Goal: Transaction & Acquisition: Purchase product/service

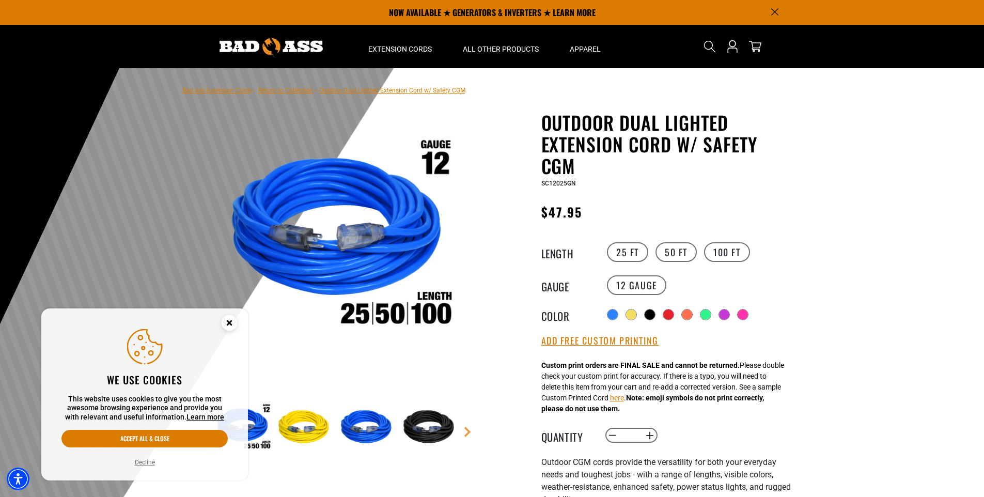
click at [229, 324] on circle "Cookie Consent" at bounding box center [229, 322] width 15 height 15
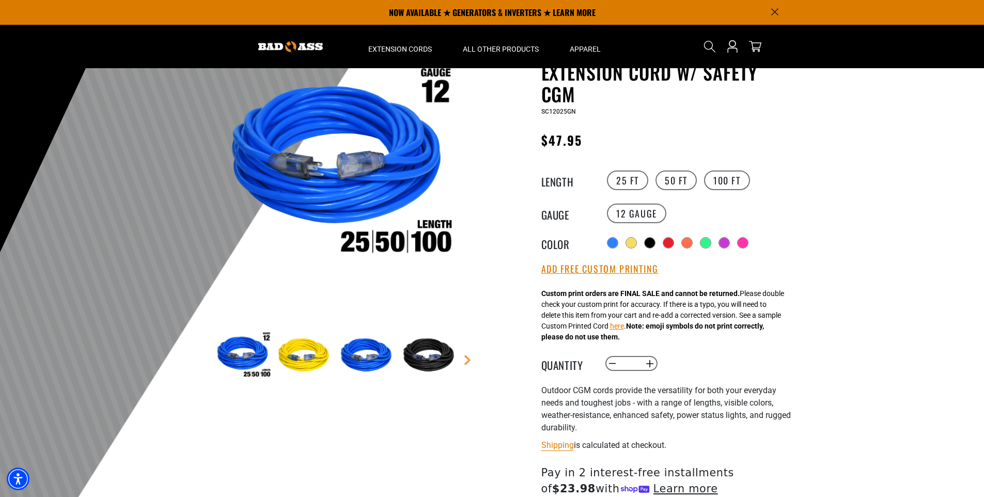
scroll to position [52, 0]
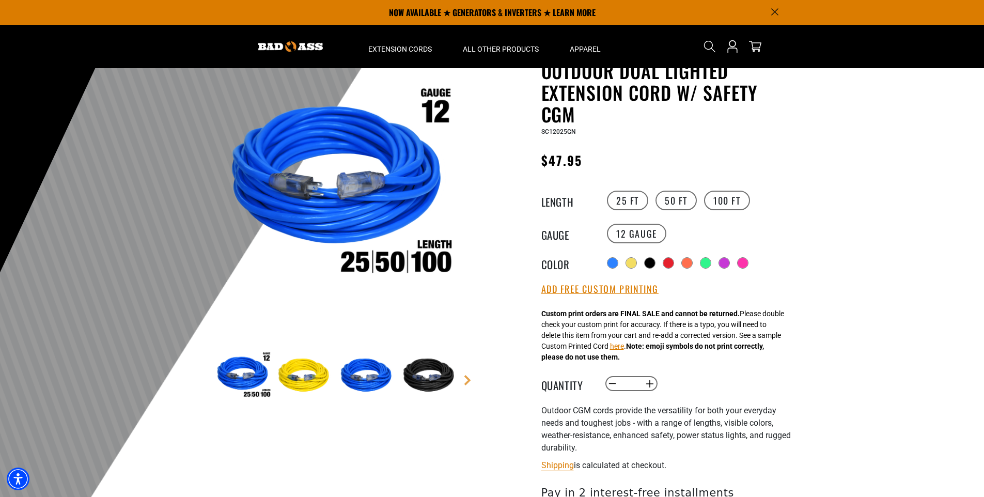
click at [430, 371] on img at bounding box center [430, 376] width 60 height 60
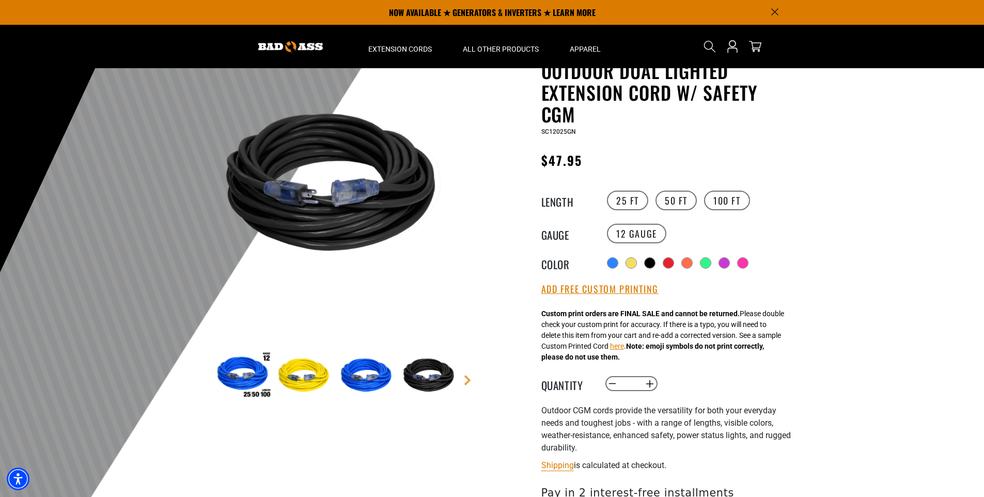
click at [360, 377] on img at bounding box center [368, 376] width 60 height 60
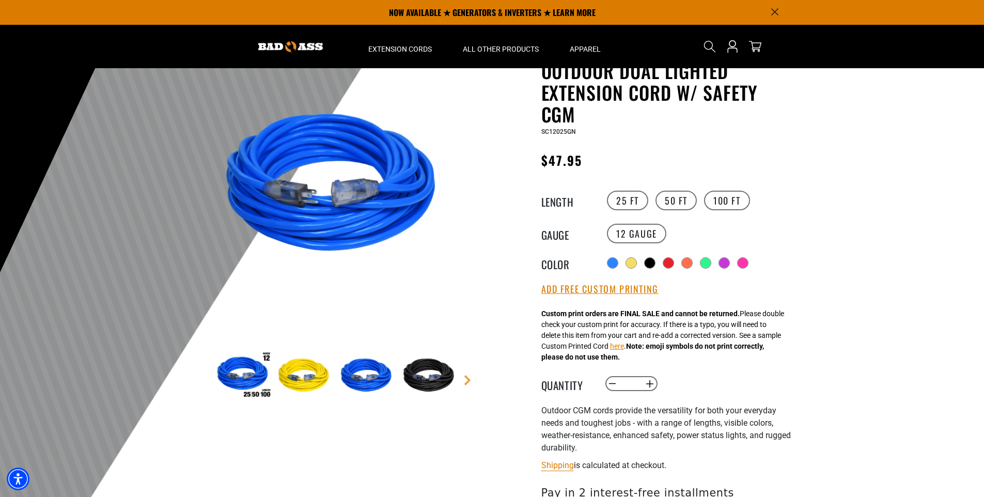
click at [286, 373] on img at bounding box center [305, 376] width 60 height 60
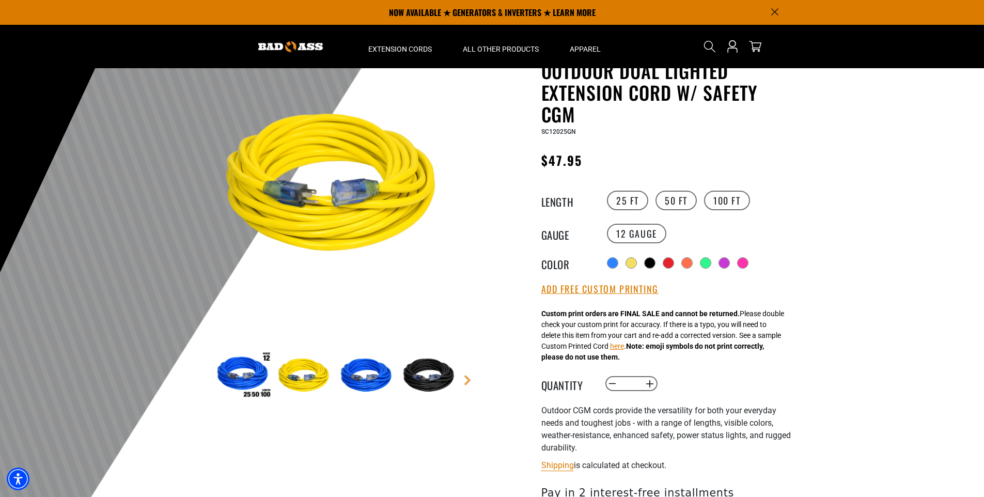
click at [253, 377] on img at bounding box center [243, 376] width 60 height 60
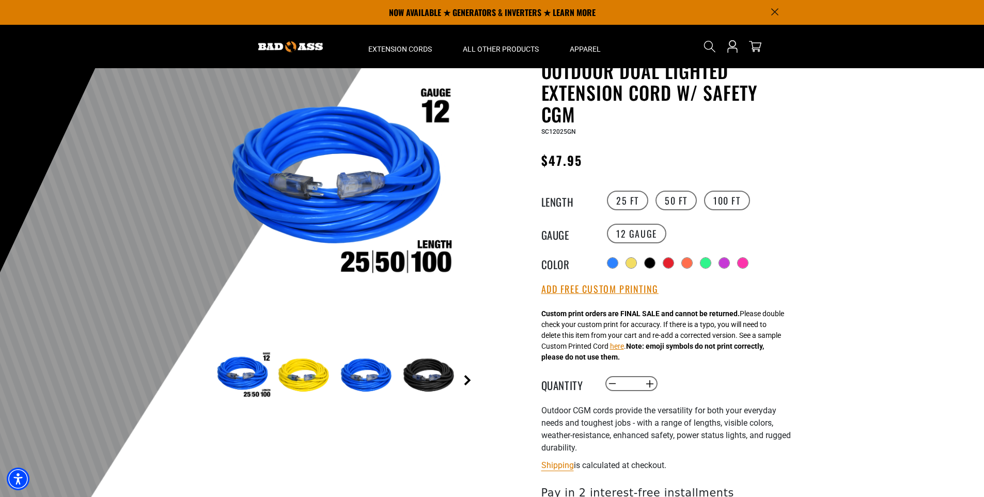
click at [470, 380] on link "Next" at bounding box center [467, 380] width 10 height 10
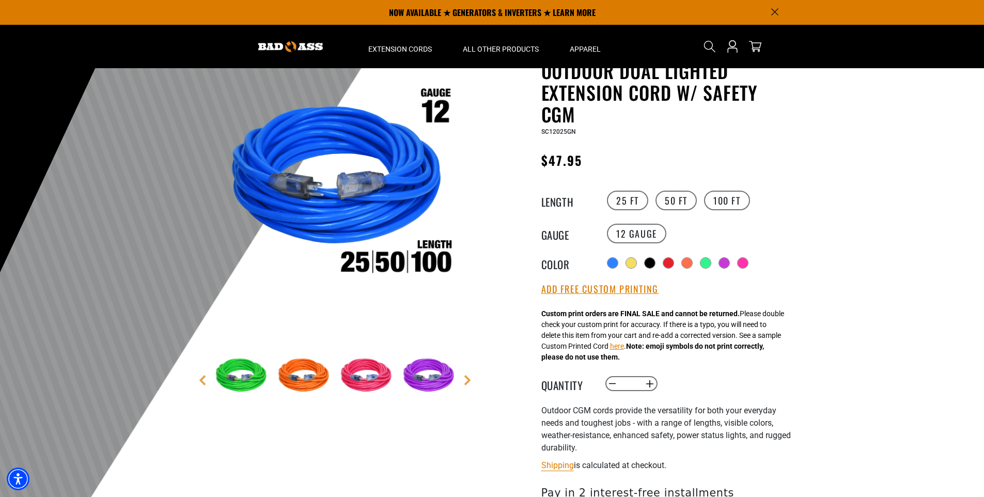
click at [430, 380] on img at bounding box center [430, 376] width 60 height 60
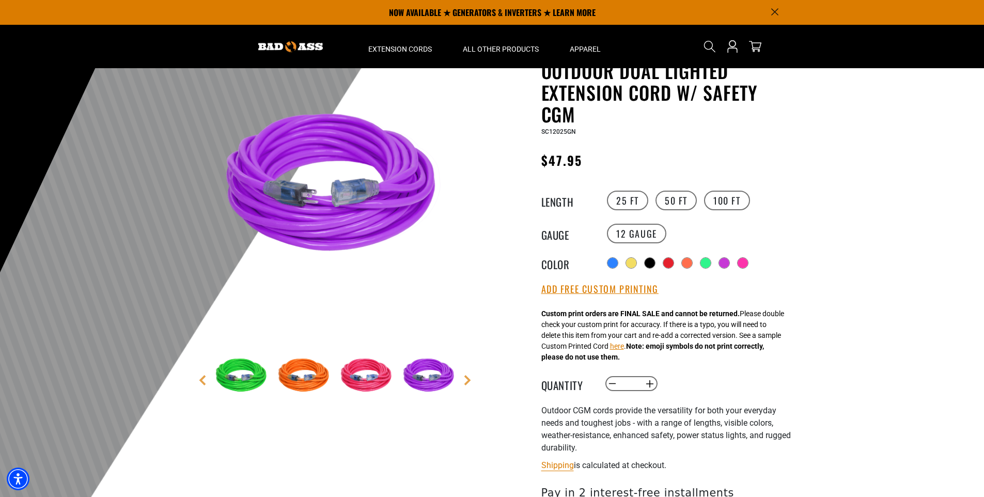
click at [375, 381] on img at bounding box center [368, 376] width 60 height 60
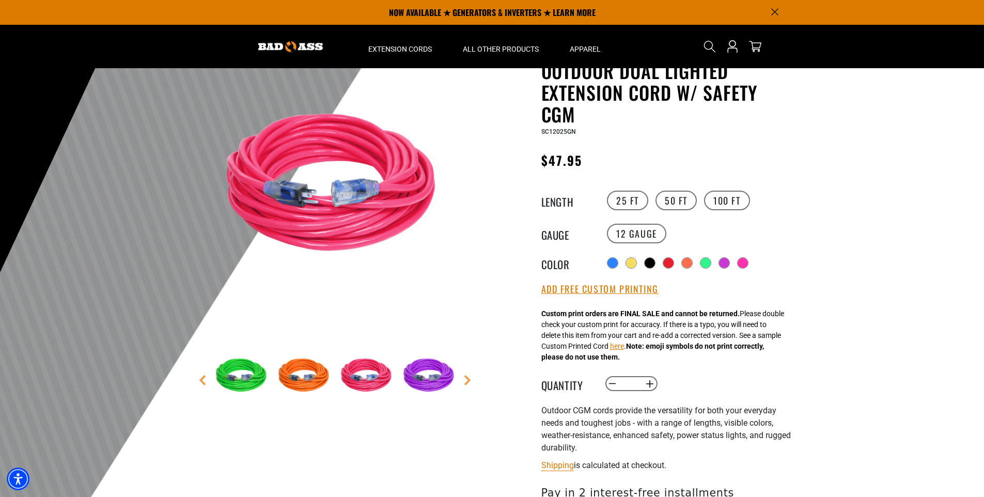
click at [298, 385] on img at bounding box center [305, 376] width 60 height 60
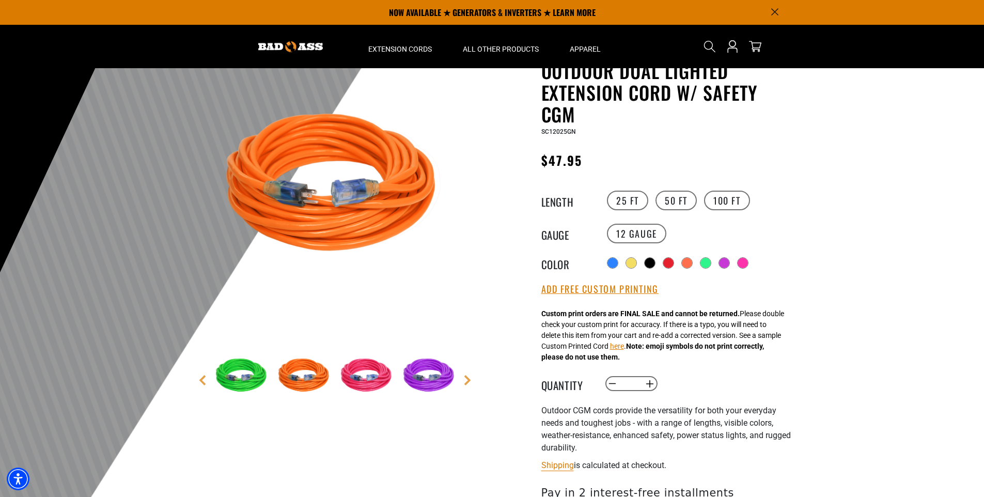
click at [250, 385] on img at bounding box center [243, 376] width 60 height 60
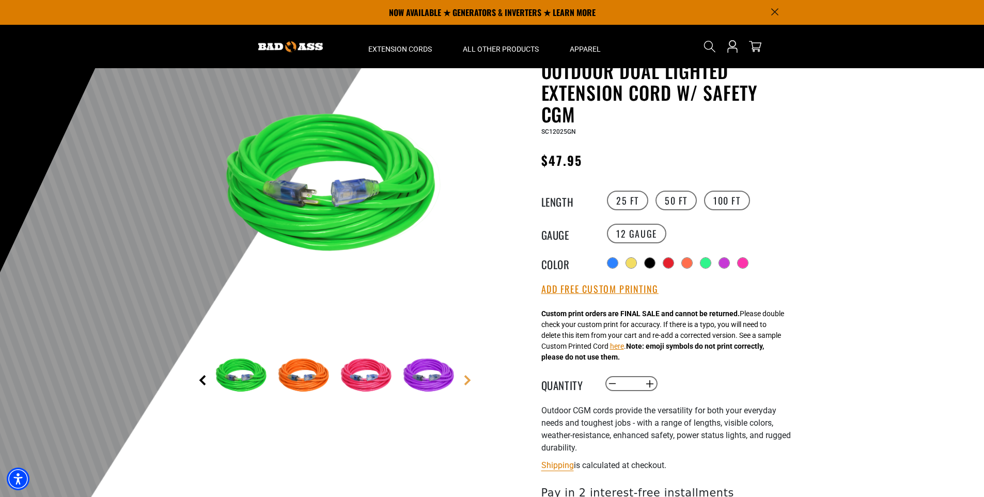
click at [201, 382] on link "Previous" at bounding box center [202, 380] width 10 height 10
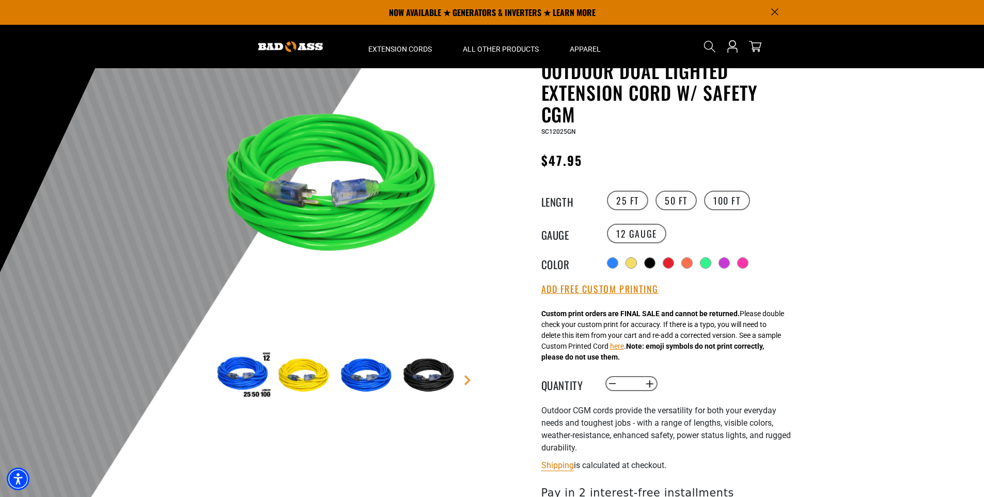
click at [378, 380] on img at bounding box center [368, 376] width 60 height 60
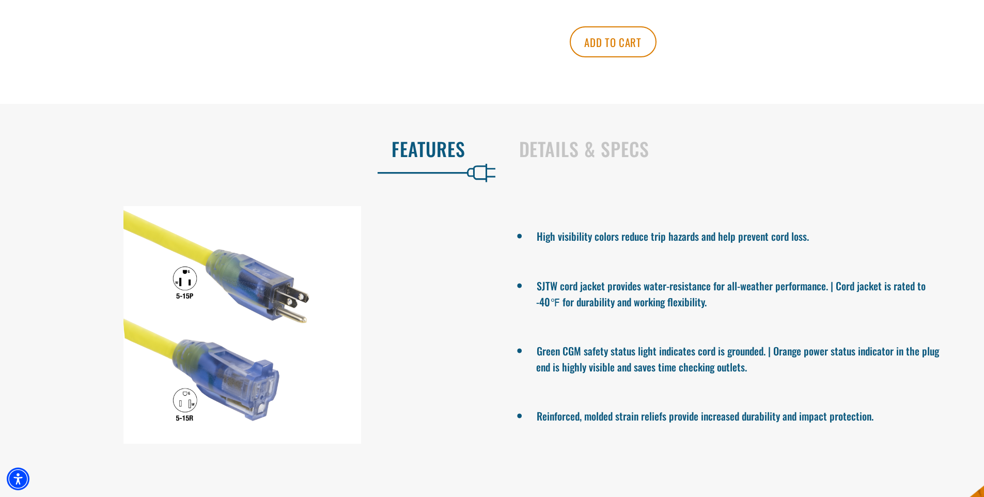
scroll to position [723, 0]
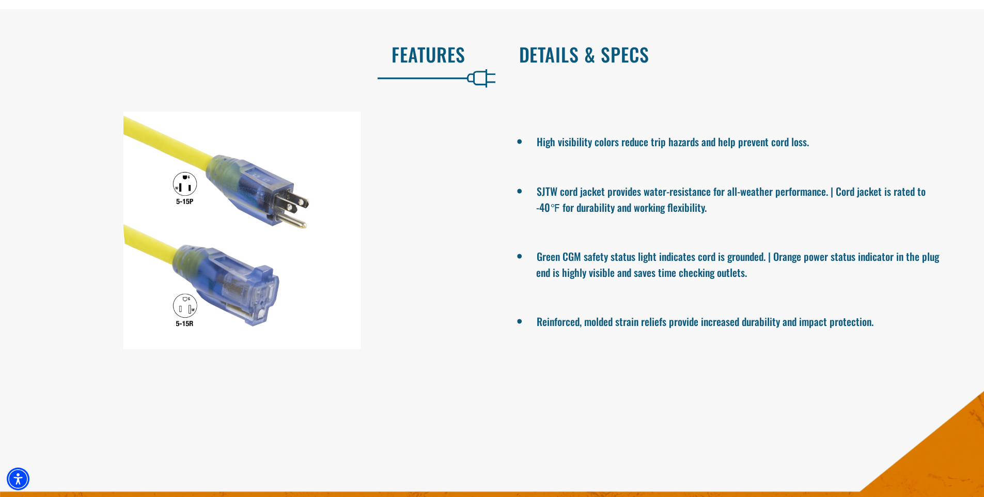
click at [578, 65] on h2 "Details & Specs" at bounding box center [741, 54] width 444 height 22
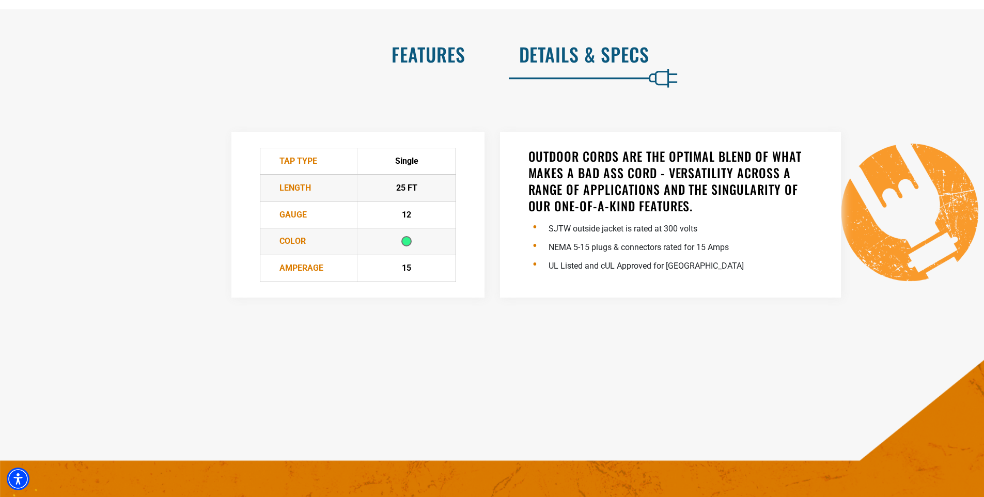
click at [441, 59] on h2 "Features" at bounding box center [244, 54] width 444 height 22
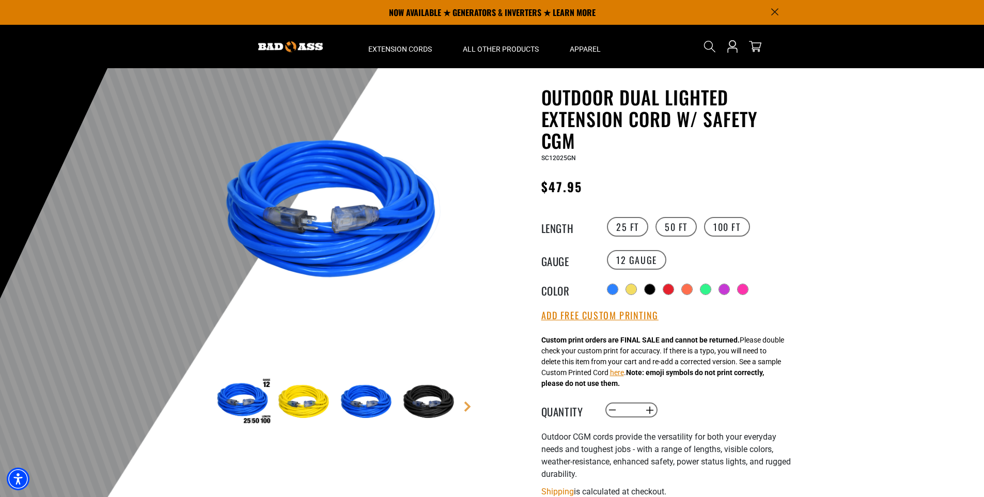
scroll to position [0, 0]
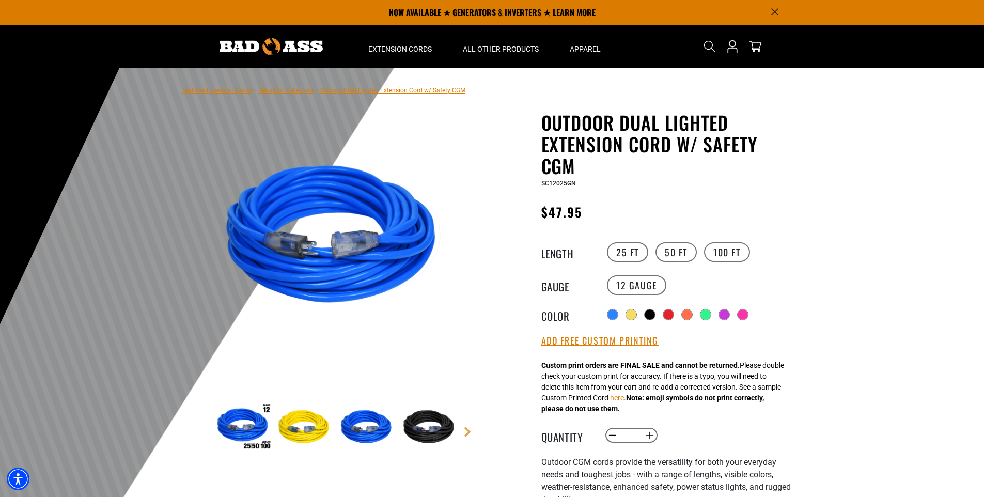
click at [333, 238] on img at bounding box center [337, 238] width 249 height 249
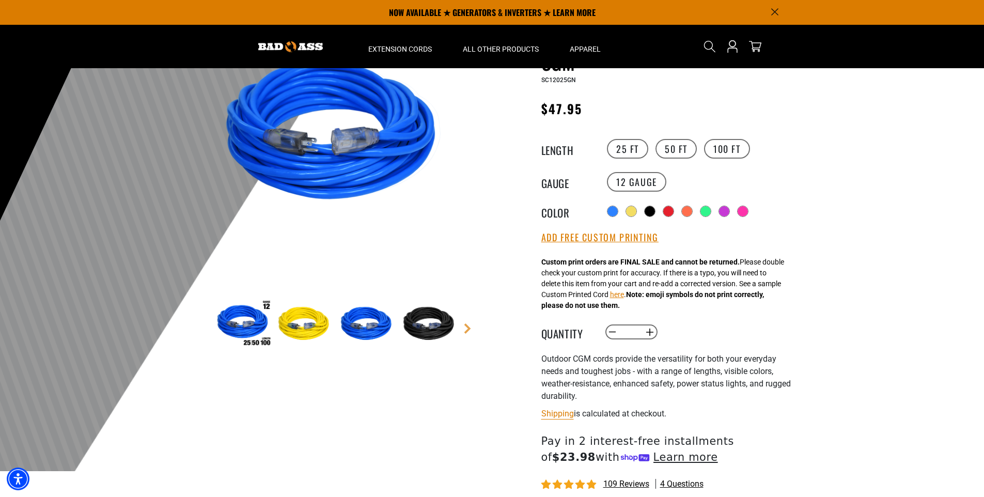
scroll to position [52, 0]
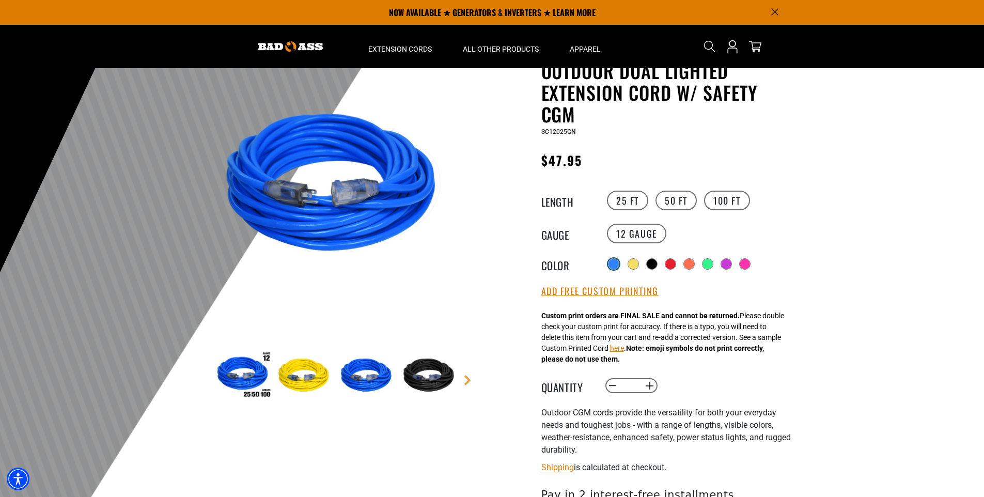
click at [612, 261] on div at bounding box center [614, 264] width 10 height 10
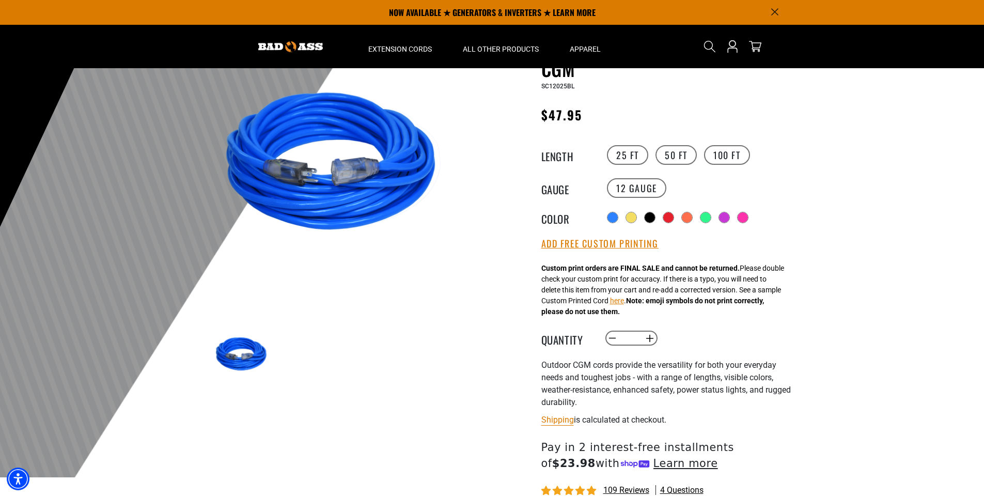
scroll to position [52, 0]
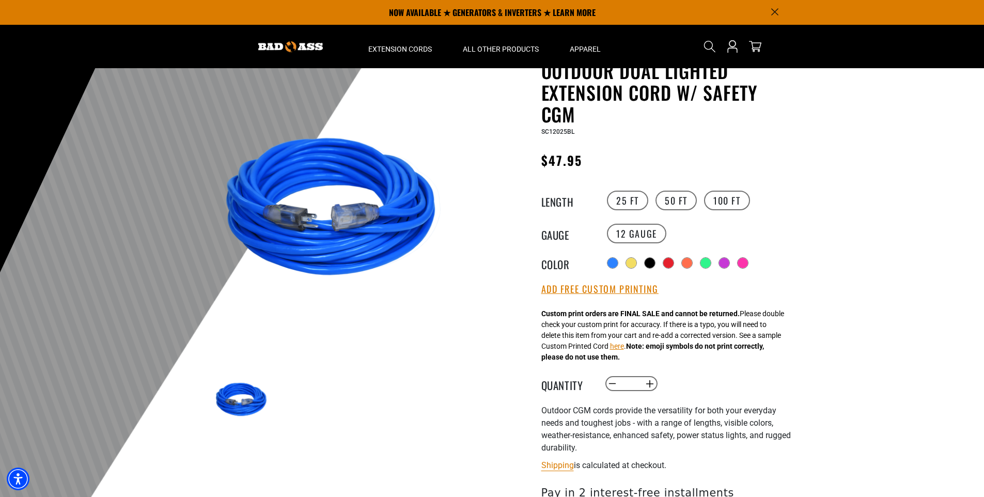
click at [382, 350] on section "1 of 1 Previous Next Previous Next" at bounding box center [337, 258] width 253 height 348
click at [665, 207] on label "50 FT" at bounding box center [676, 201] width 41 height 20
click at [639, 202] on label "25 FT" at bounding box center [627, 201] width 41 height 20
click at [672, 197] on label "50 FT" at bounding box center [676, 201] width 41 height 20
click at [648, 386] on button "Increase quantity for Outdoor Dual Lighted Extension Cord w/ Safety CGM" at bounding box center [650, 384] width 16 height 18
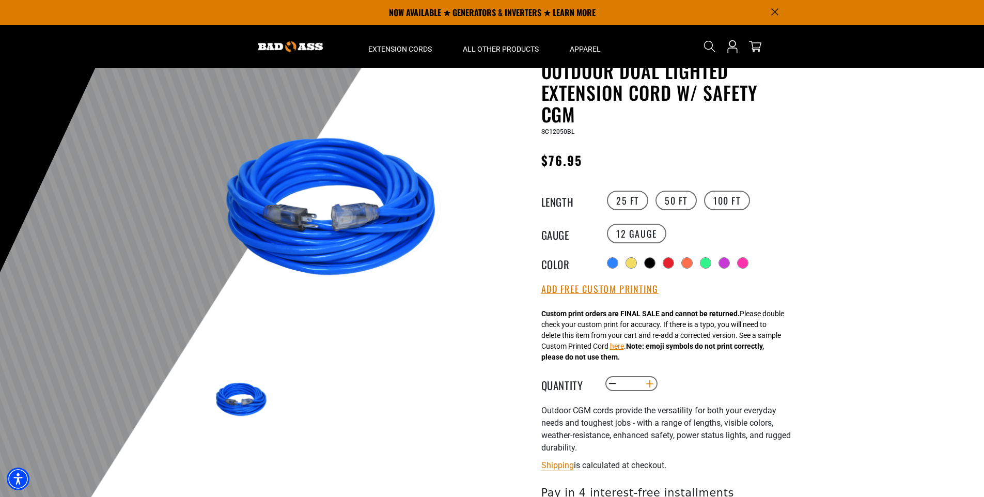
click at [648, 386] on button "Increase quantity for Outdoor Dual Lighted Extension Cord w/ Safety CGM" at bounding box center [650, 384] width 16 height 18
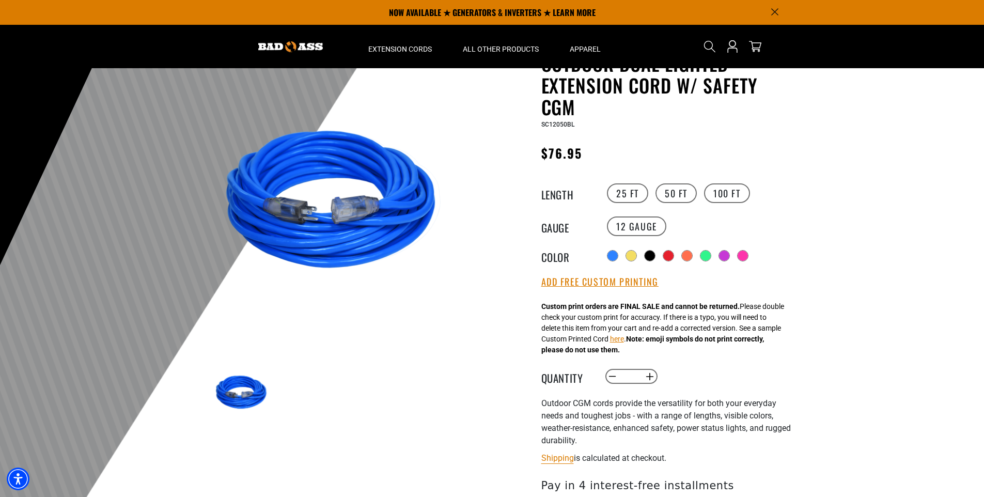
scroll to position [258, 0]
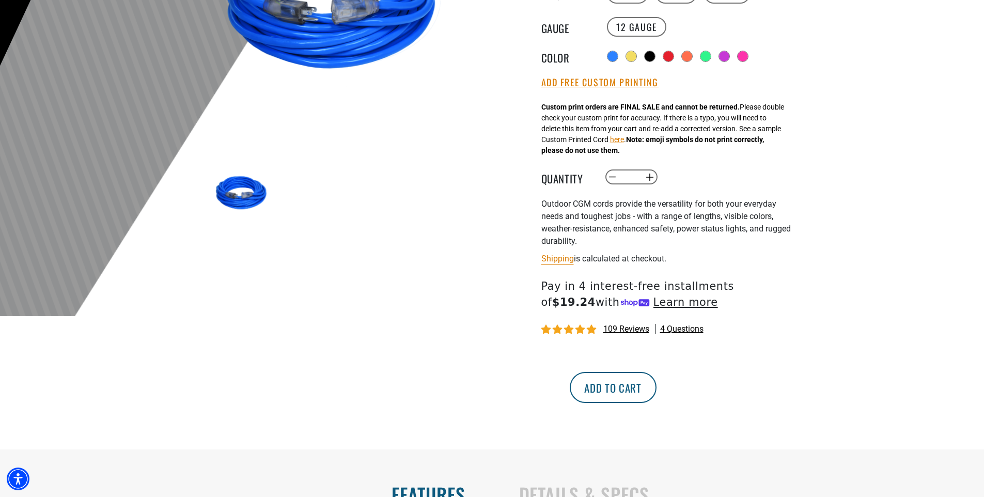
click at [657, 391] on button "Add to cart" at bounding box center [613, 387] width 87 height 31
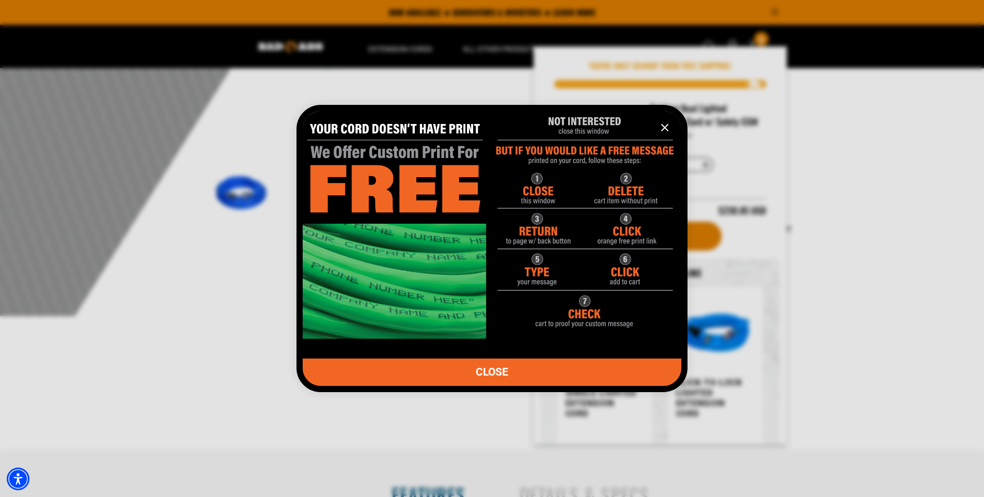
click at [529, 365] on link "CLOSE" at bounding box center [492, 372] width 379 height 27
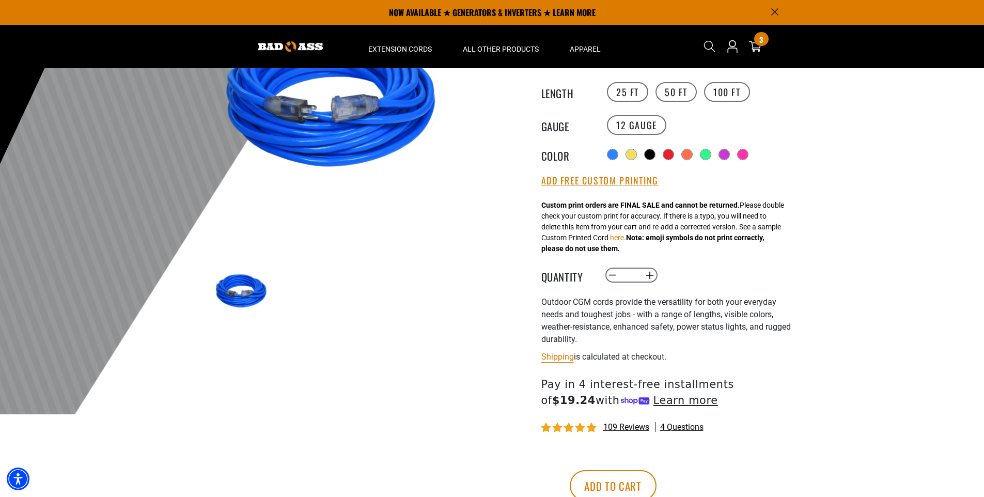
scroll to position [155, 0]
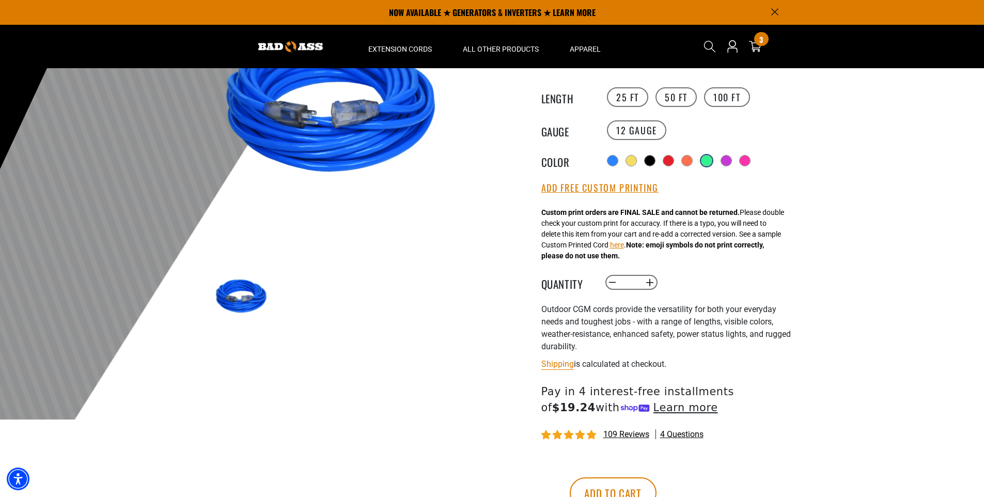
click at [710, 163] on div at bounding box center [707, 160] width 10 height 10
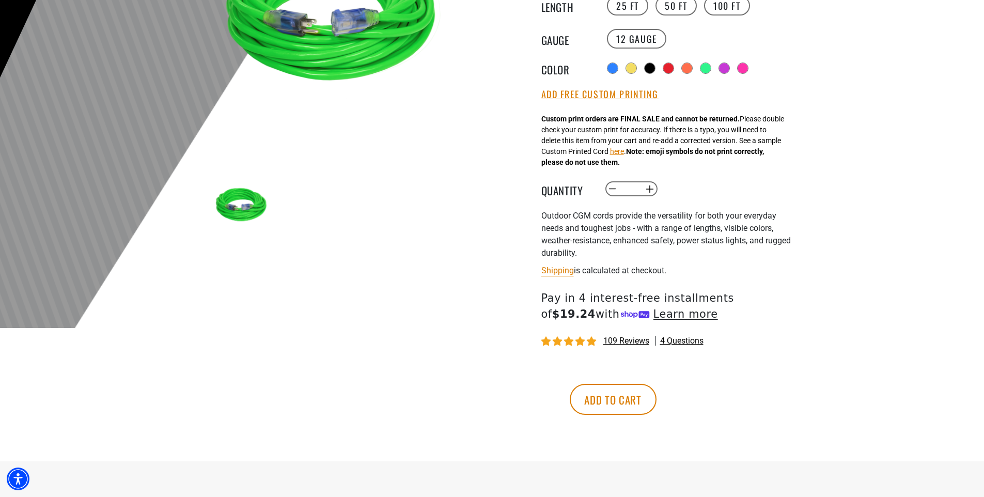
scroll to position [258, 0]
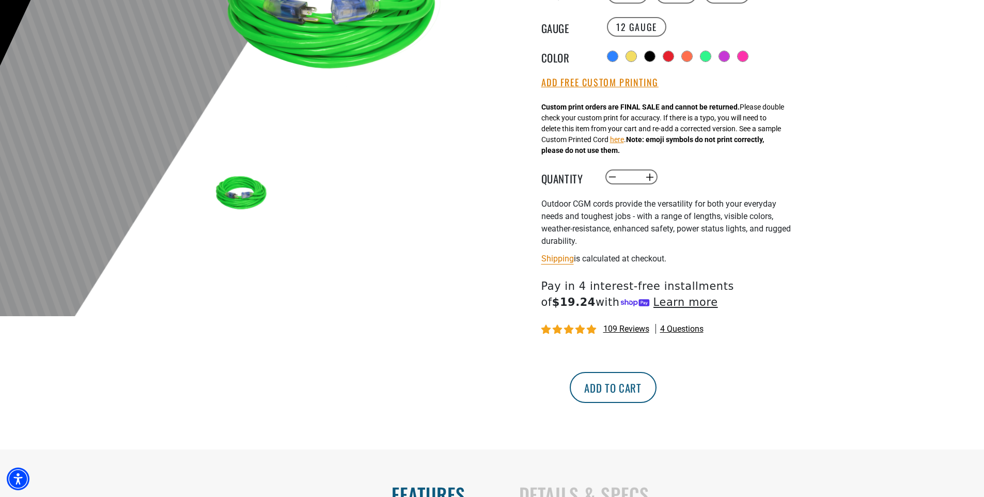
click at [657, 392] on button "Add to cart" at bounding box center [613, 387] width 87 height 31
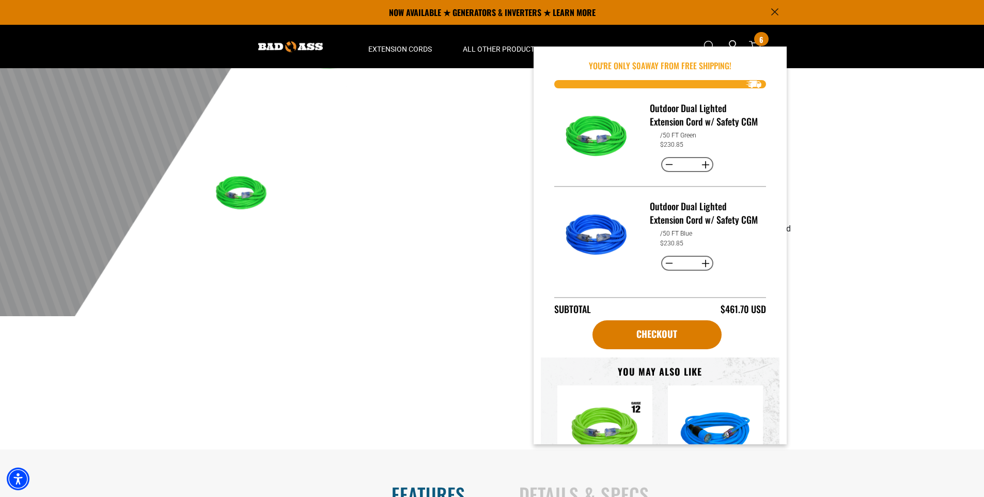
click at [414, 286] on div "3 of 9 1" at bounding box center [337, 151] width 310 height 596
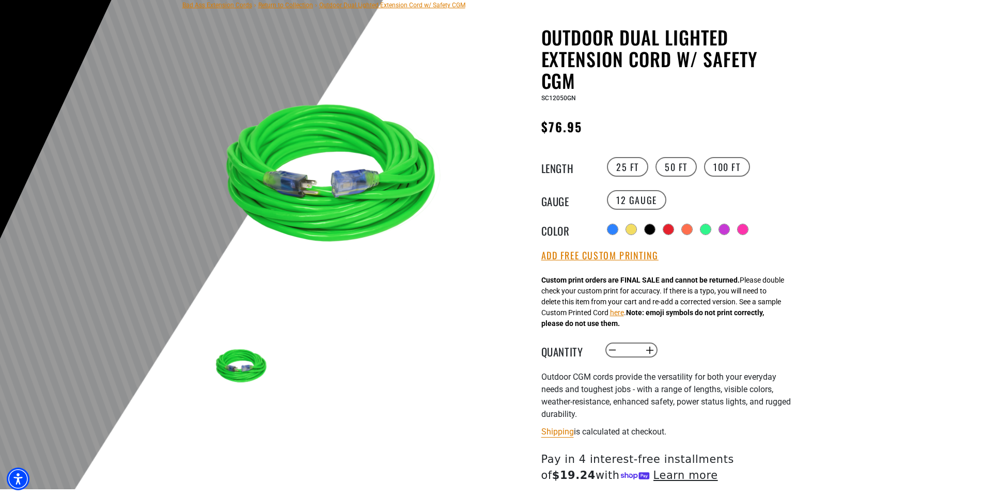
scroll to position [103, 0]
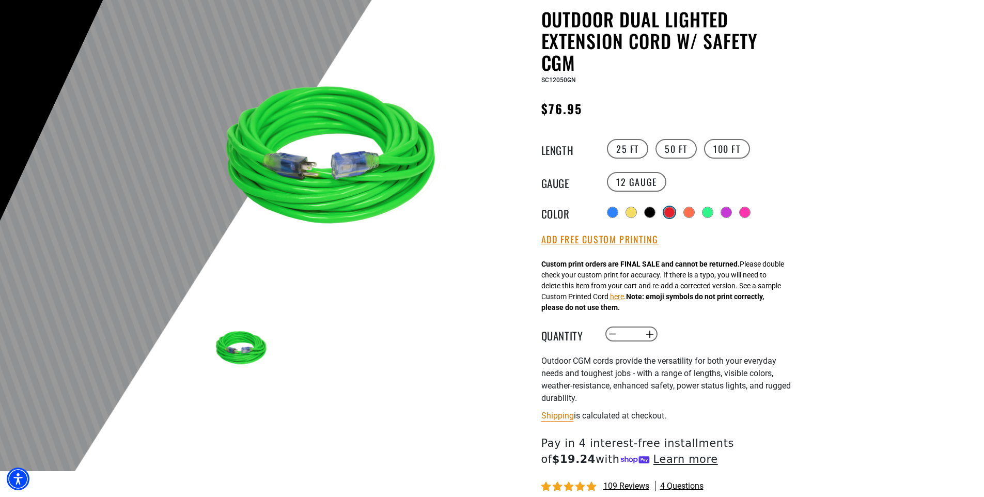
click at [669, 207] on div at bounding box center [669, 212] width 10 height 10
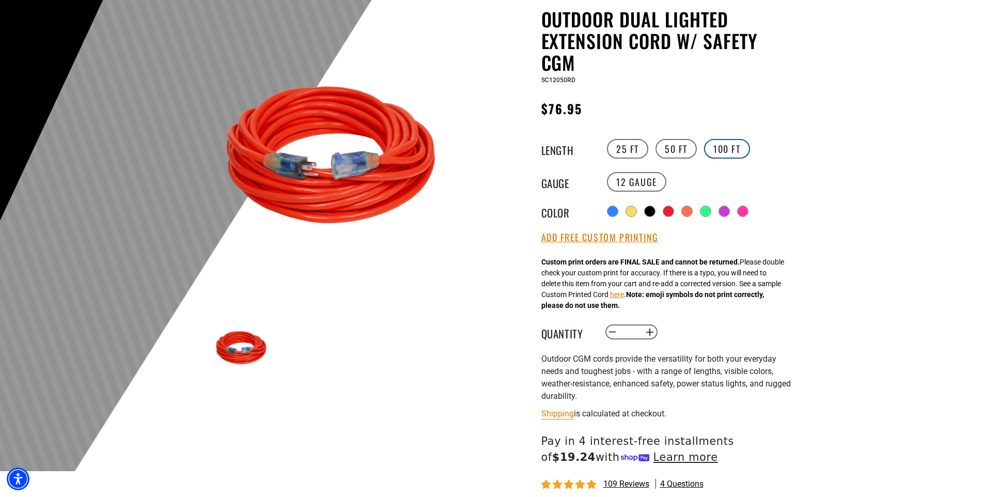
click at [721, 152] on label "100 FT" at bounding box center [727, 149] width 46 height 20
click at [649, 333] on button "Increase quantity for Outdoor Dual Lighted Extension Cord w/ Safety CGM" at bounding box center [650, 332] width 16 height 18
click at [612, 330] on button "Decrease quantity for Outdoor Dual Lighted Extension Cord w/ Safety CGM" at bounding box center [612, 332] width 16 height 18
click at [611, 330] on button "Decrease quantity for Outdoor Dual Lighted Extension Cord w/ Safety CGM" at bounding box center [612, 332] width 16 height 18
type input "*"
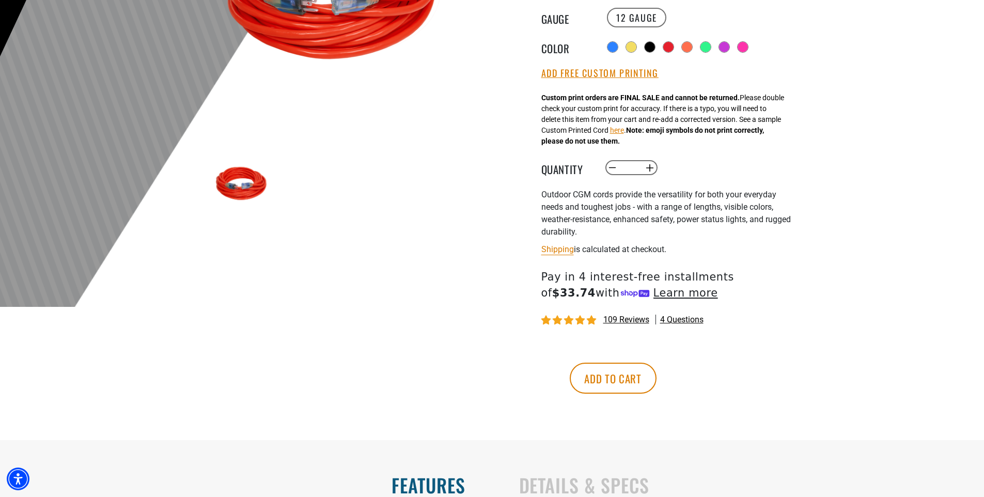
scroll to position [310, 0]
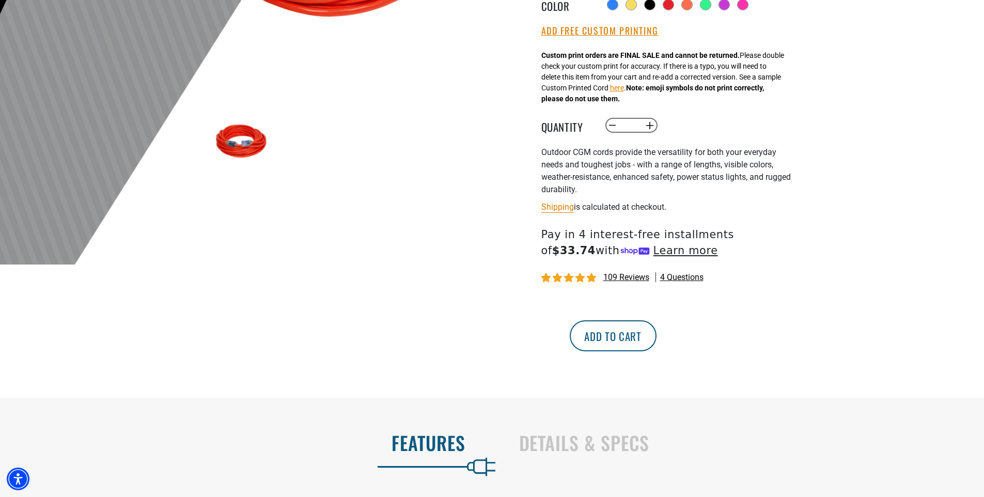
click at [657, 336] on button "Add to cart" at bounding box center [613, 335] width 87 height 31
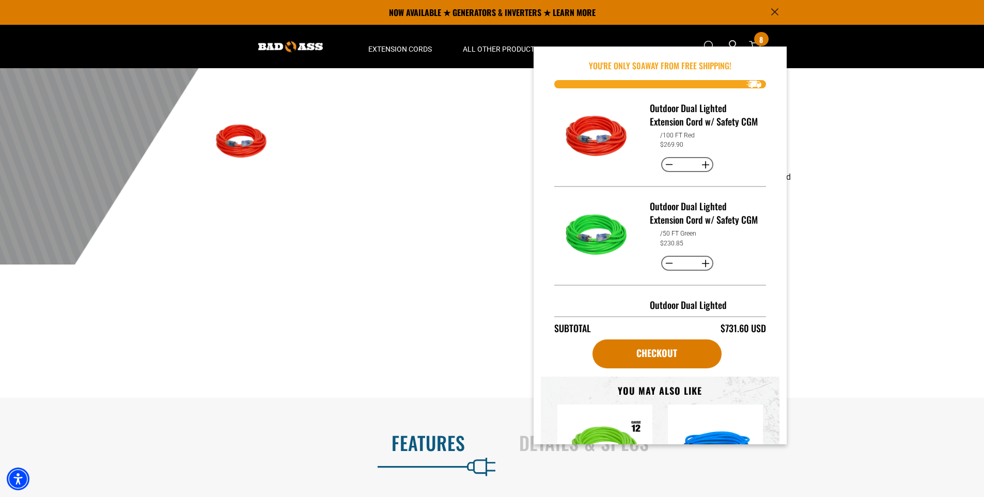
click at [475, 308] on div "3 of 9 1" at bounding box center [337, 100] width 310 height 596
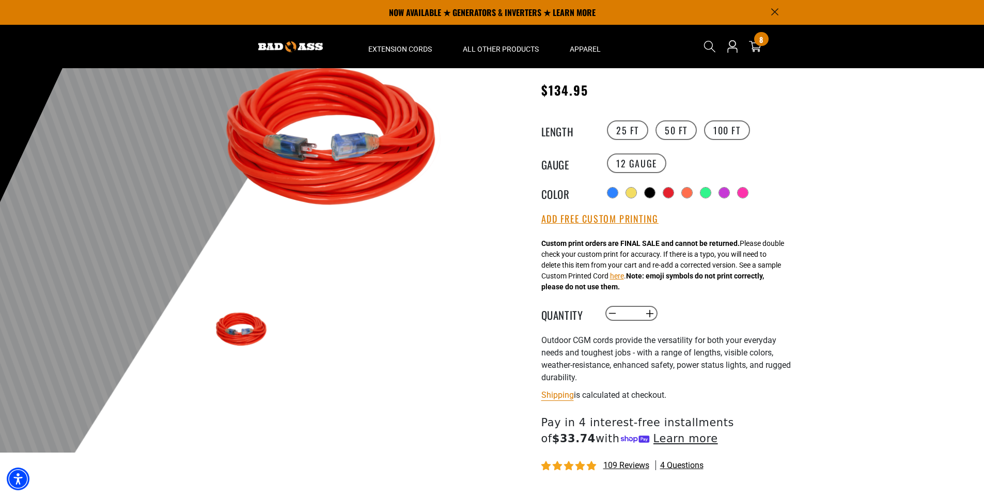
scroll to position [103, 0]
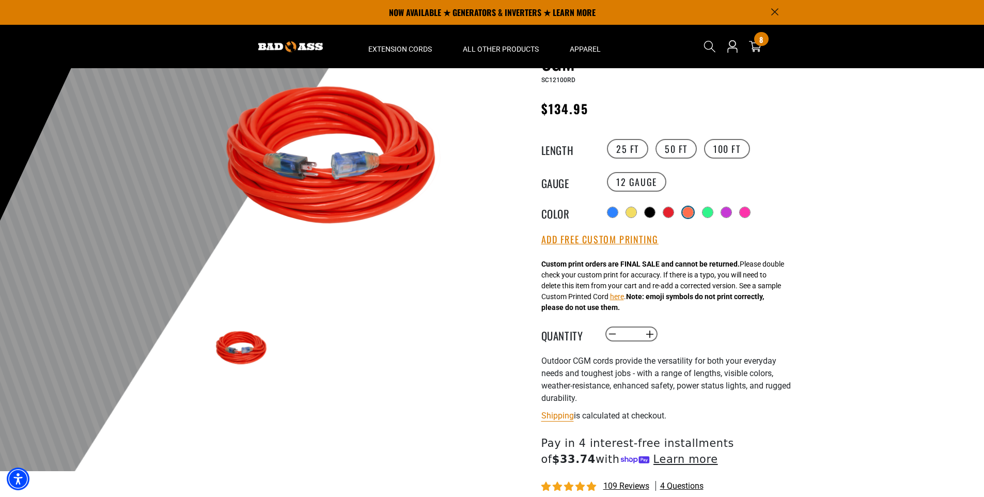
click at [688, 210] on div at bounding box center [688, 212] width 10 height 10
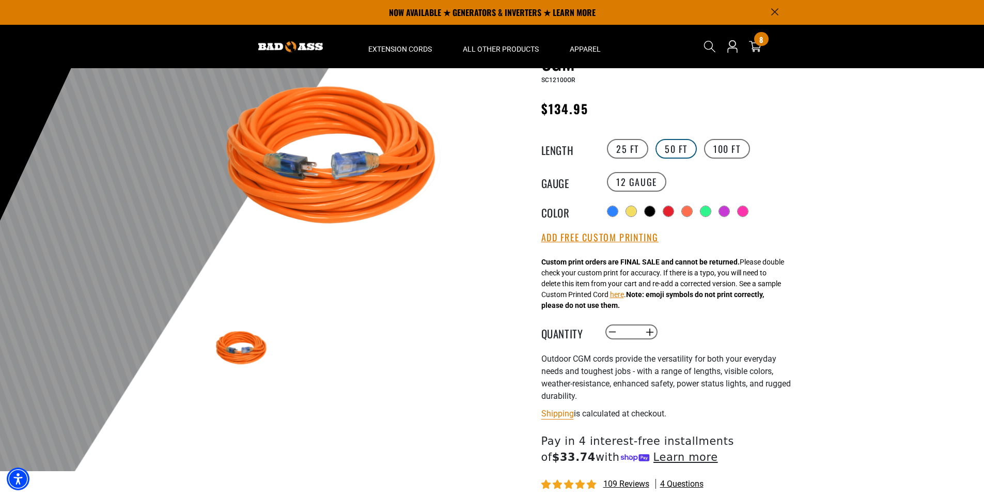
click at [675, 155] on label "50 FT" at bounding box center [676, 149] width 41 height 20
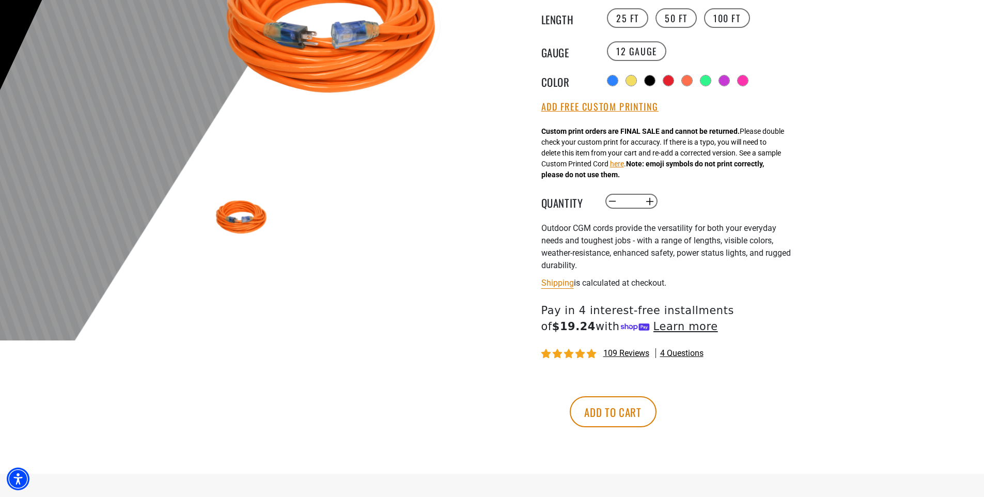
scroll to position [258, 0]
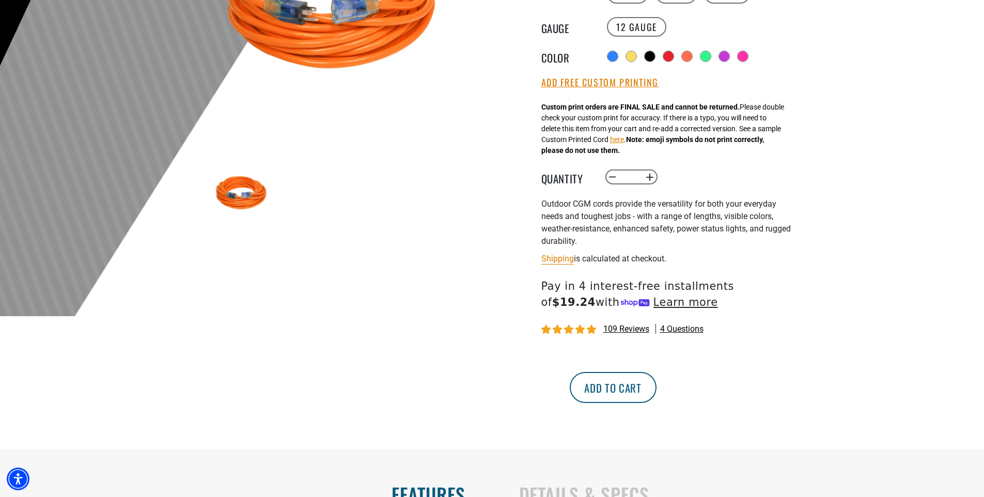
click at [657, 385] on button "Add to cart" at bounding box center [613, 387] width 87 height 31
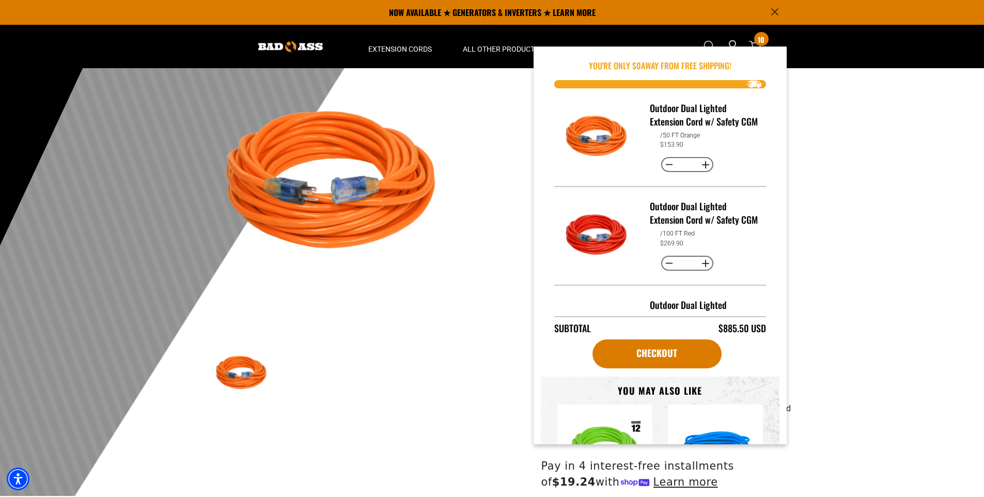
scroll to position [52, 0]
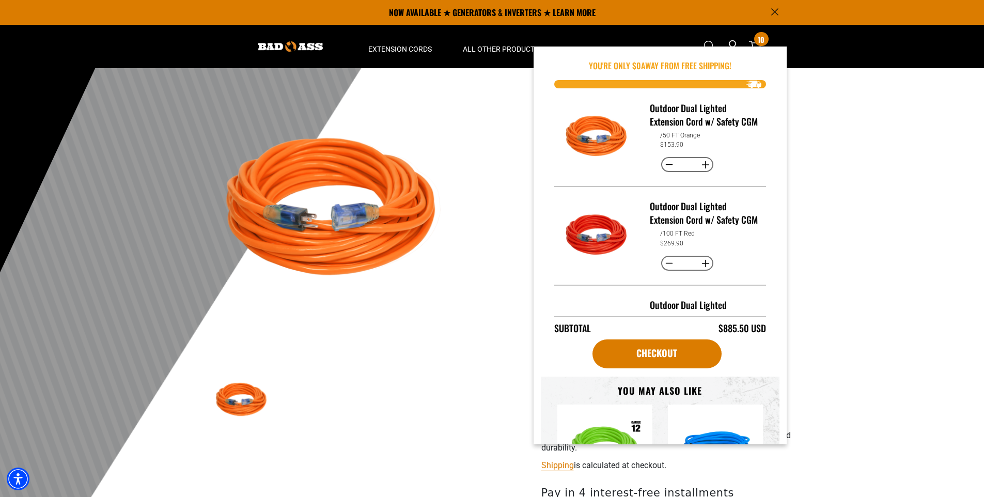
click at [434, 327] on img at bounding box center [337, 210] width 249 height 249
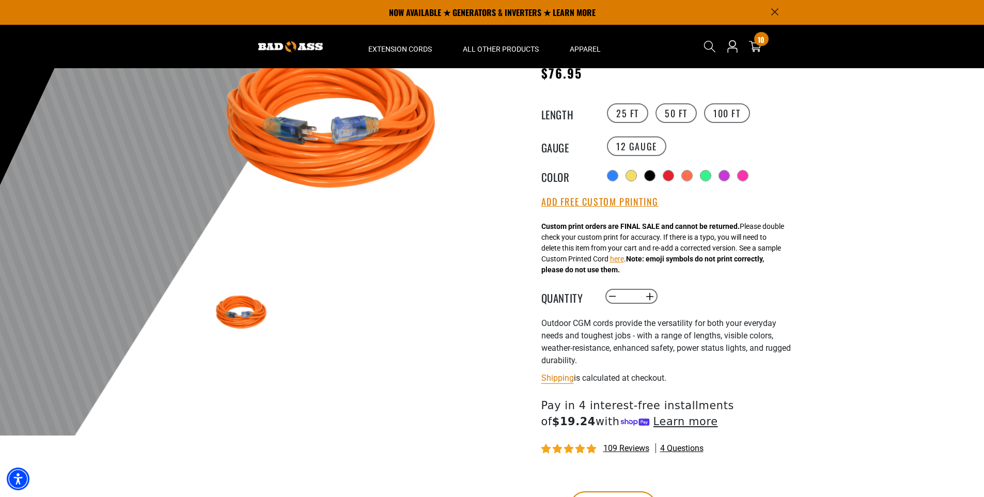
scroll to position [103, 0]
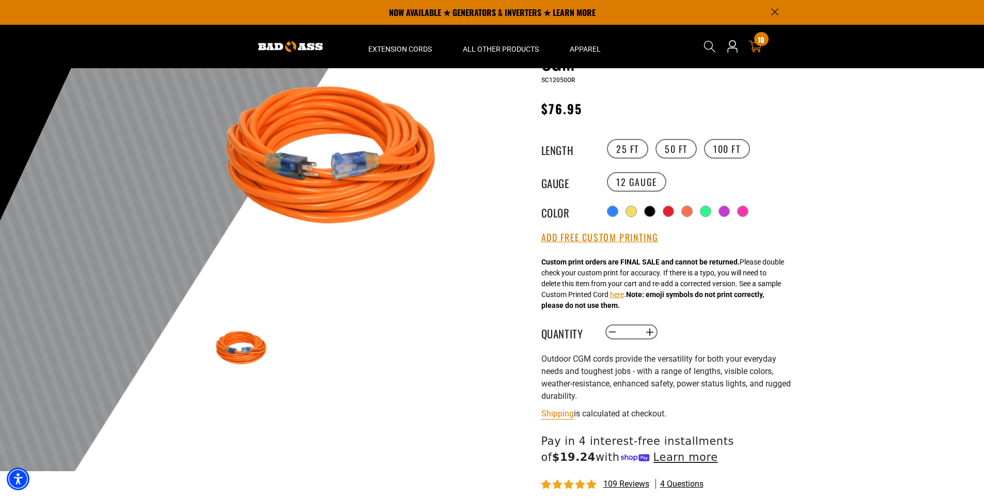
click at [759, 47] on icon "cart" at bounding box center [755, 46] width 13 height 13
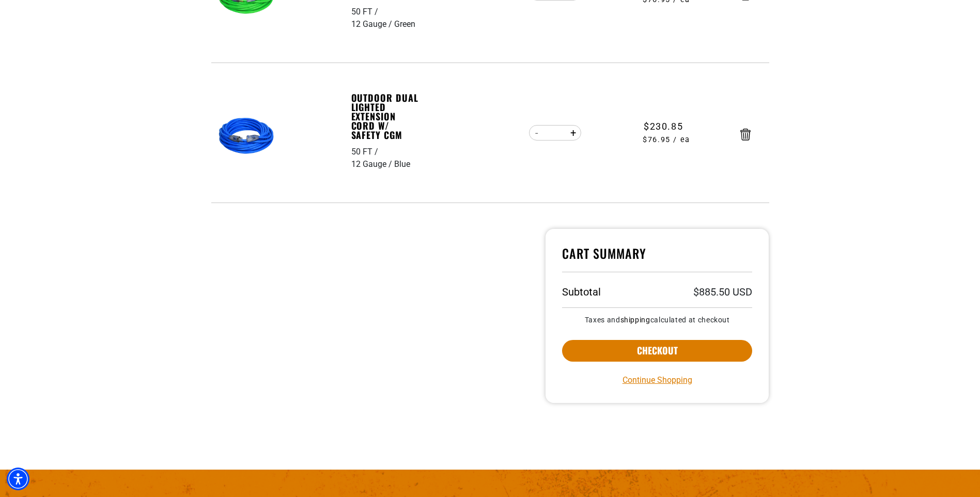
scroll to position [568, 0]
click at [701, 355] on button "Checkout" at bounding box center [657, 350] width 191 height 22
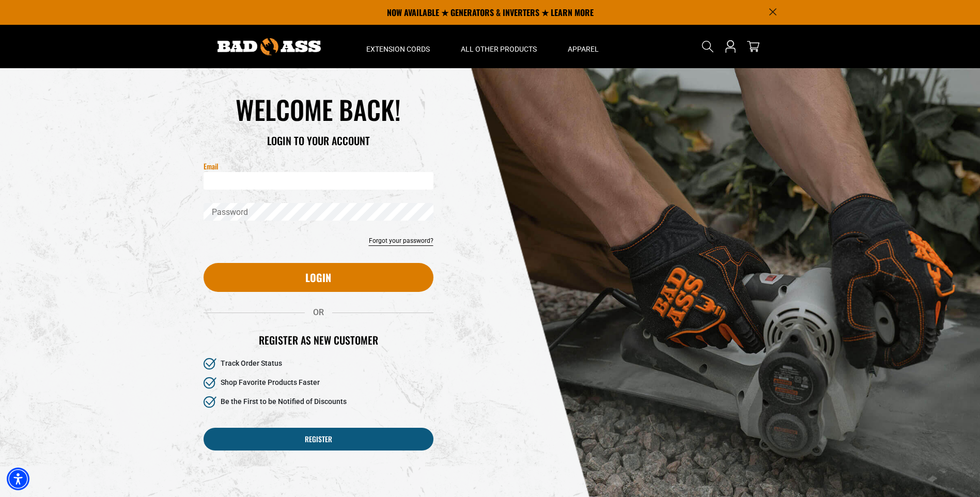
click at [256, 187] on input "Email" at bounding box center [319, 181] width 230 height 18
type input "**********"
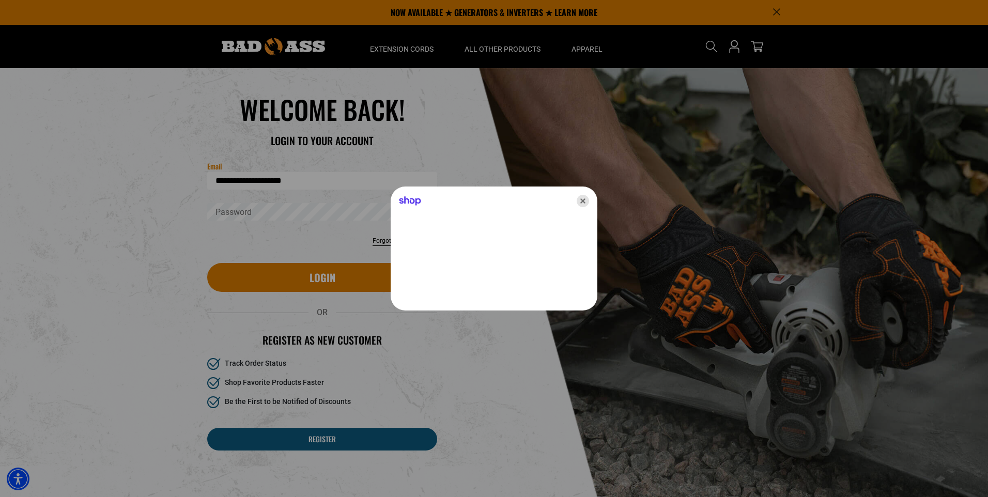
click at [583, 204] on icon "Close" at bounding box center [582, 201] width 12 height 12
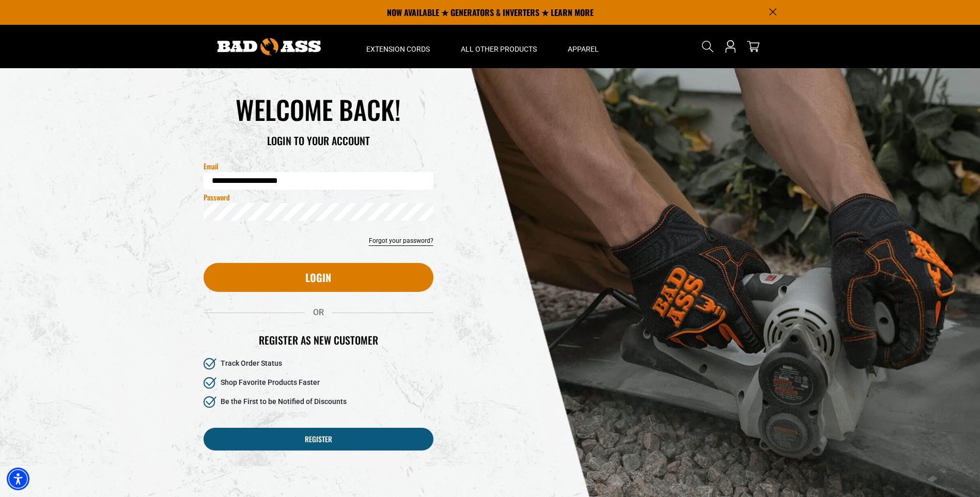
click at [204, 263] on button "Login" at bounding box center [319, 277] width 230 height 29
click at [265, 180] on input "Email" at bounding box center [319, 181] width 230 height 18
type input "**********"
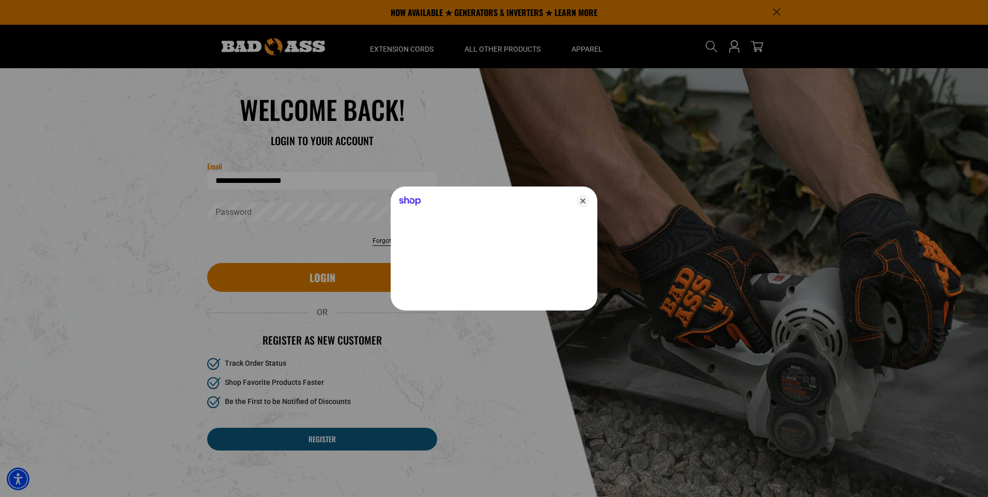
click at [263, 216] on div at bounding box center [494, 248] width 988 height 497
click at [582, 205] on icon "Close" at bounding box center [582, 201] width 12 height 12
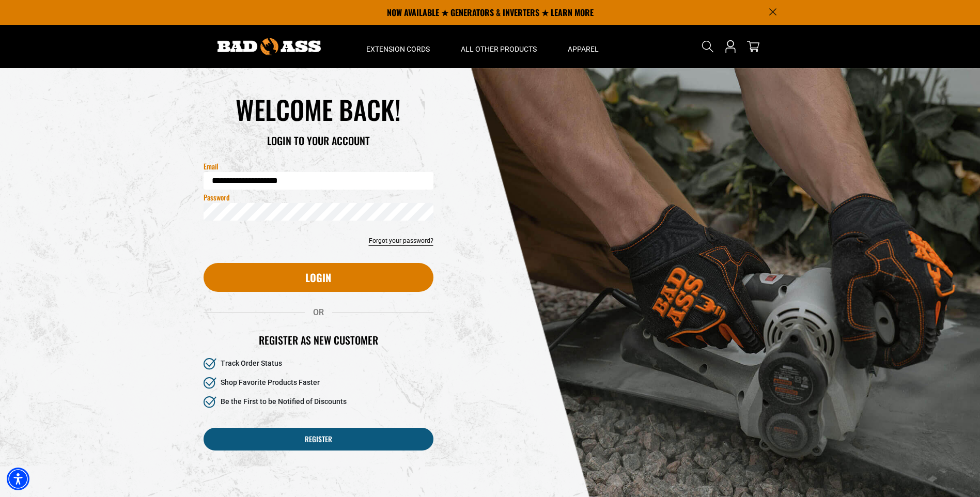
click at [204, 263] on button "Login" at bounding box center [319, 277] width 230 height 29
click at [292, 176] on input "Email" at bounding box center [319, 181] width 230 height 18
type input "**********"
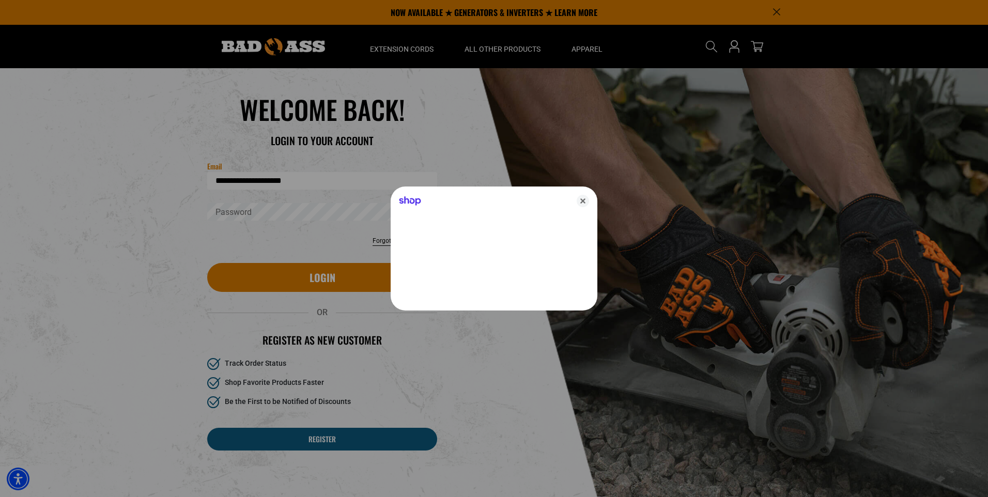
click at [282, 208] on div at bounding box center [494, 248] width 988 height 497
click at [581, 203] on icon "Close" at bounding box center [582, 201] width 12 height 12
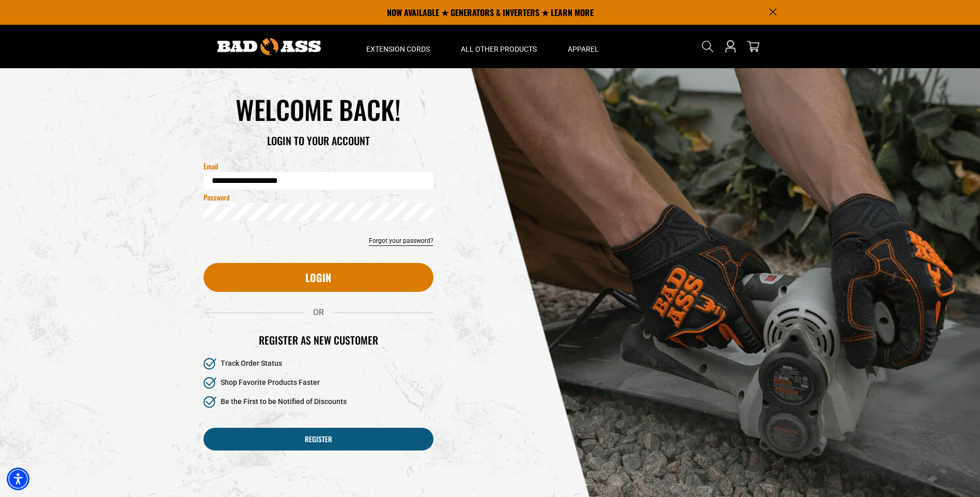
click at [204, 263] on button "Login" at bounding box center [319, 277] width 230 height 29
click at [292, 177] on input "Email" at bounding box center [319, 181] width 230 height 18
type input "**********"
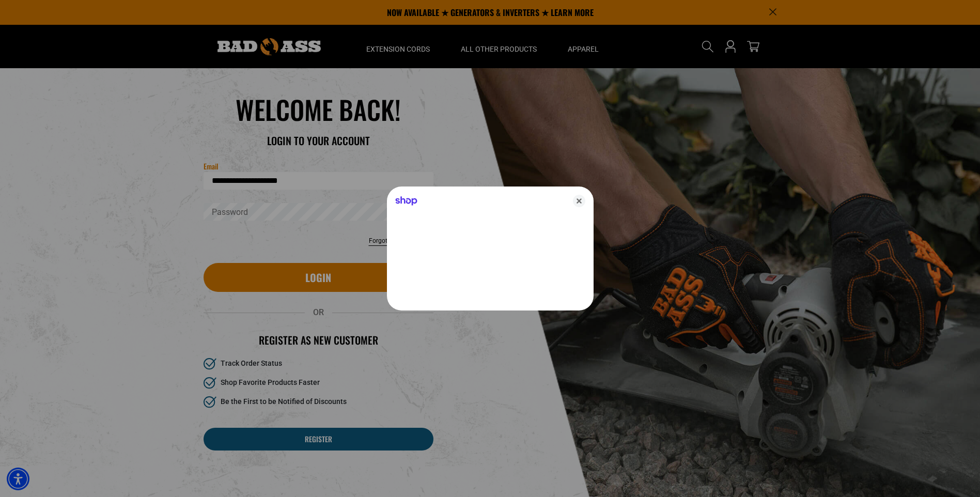
click at [270, 216] on div at bounding box center [490, 248] width 980 height 497
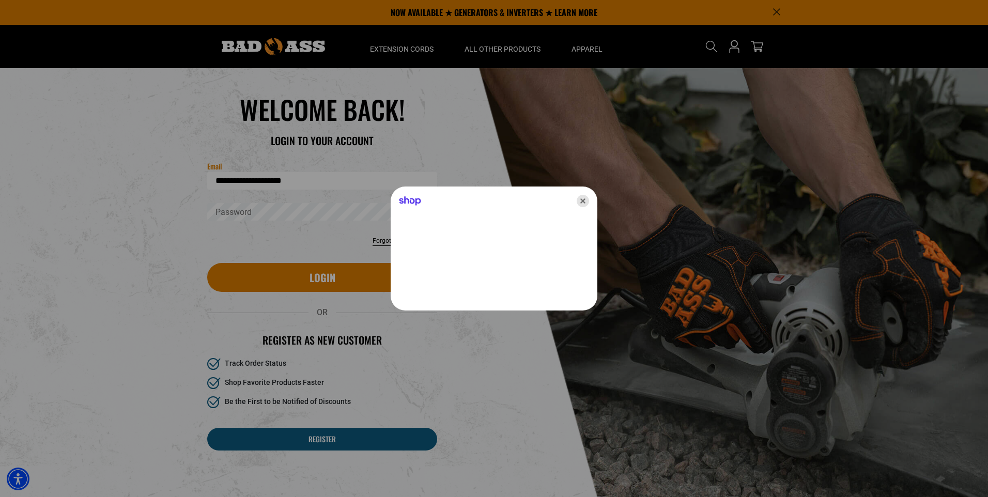
click at [588, 200] on div "Shop" at bounding box center [494, 198] width 207 height 25
click at [585, 200] on icon "Close" at bounding box center [582, 201] width 12 height 12
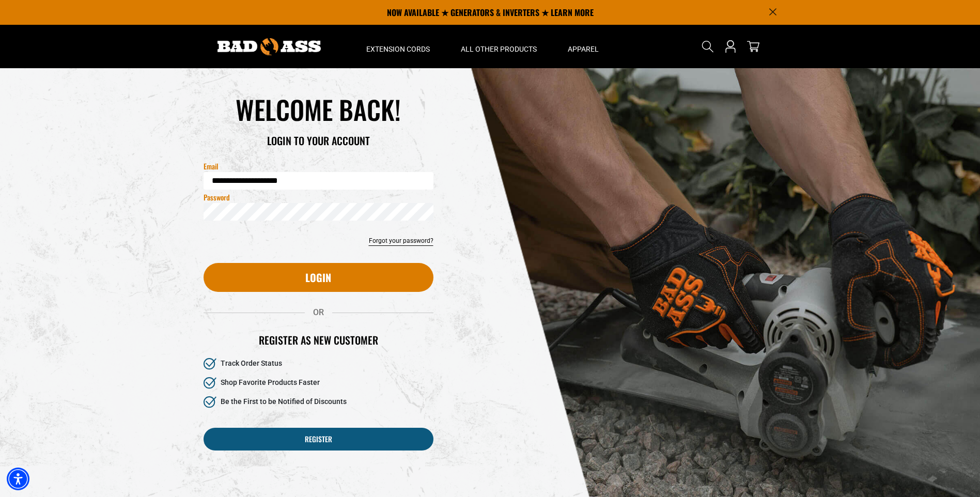
click at [204, 263] on button "Login" at bounding box center [319, 277] width 230 height 29
